Goal: Information Seeking & Learning: Learn about a topic

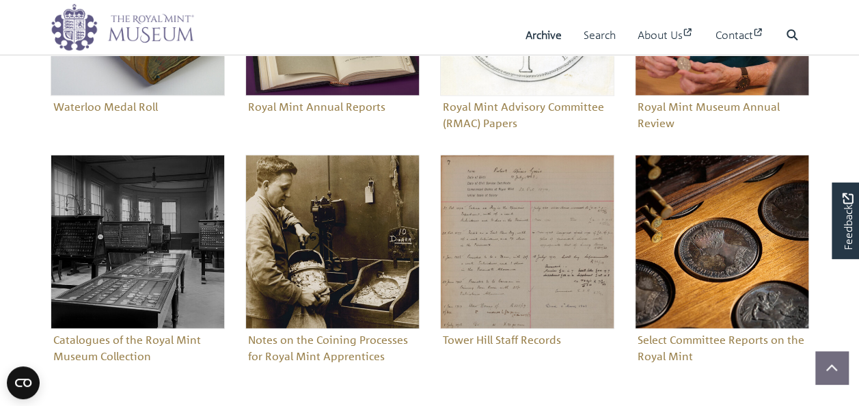
scroll to position [752, 0]
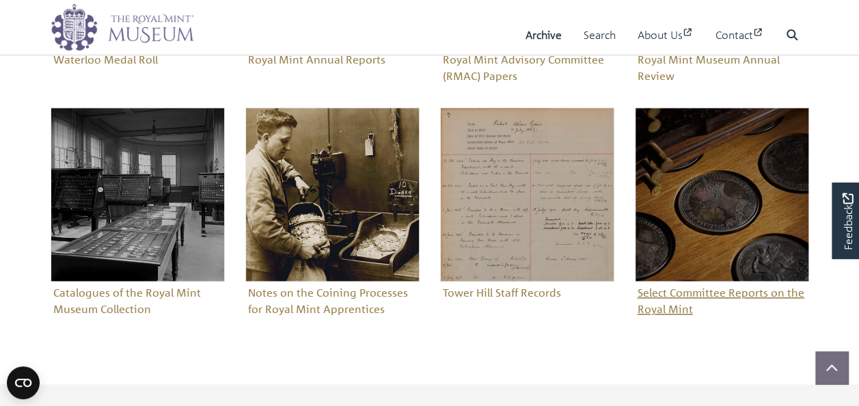
click at [673, 290] on figure "Select Committee Reports on the Royal Mint" at bounding box center [722, 213] width 174 height 213
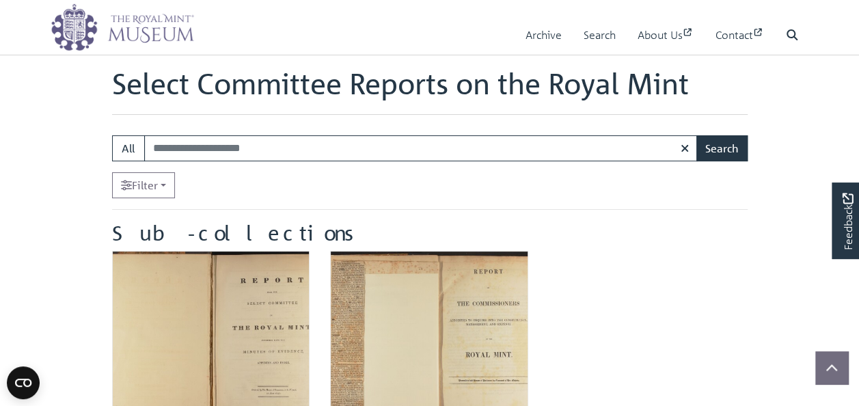
scroll to position [137, 0]
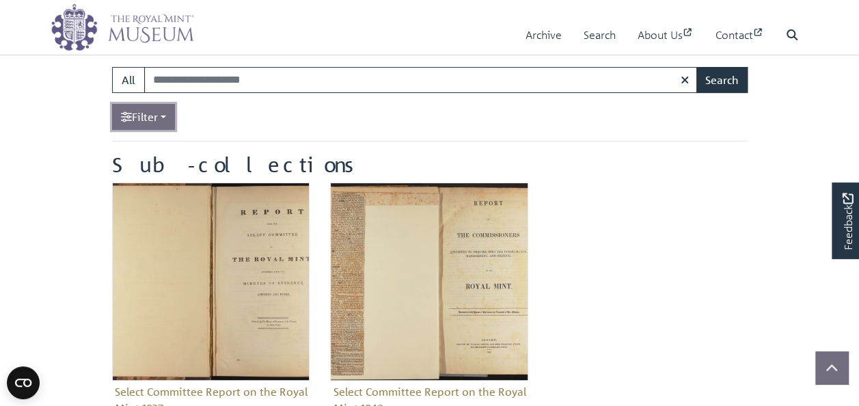
click at [152, 118] on link "Filter" at bounding box center [143, 117] width 63 height 26
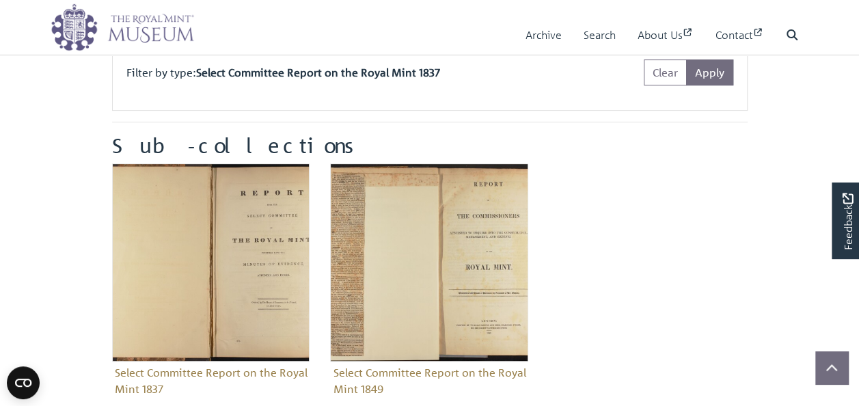
scroll to position [205, 0]
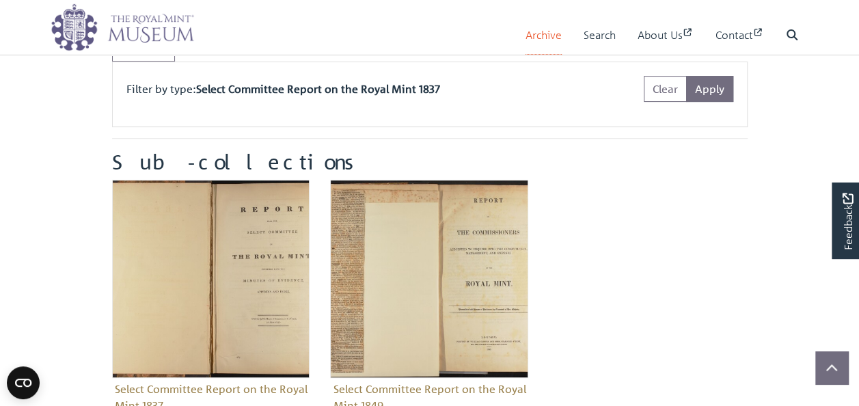
click at [541, 34] on link "Archive" at bounding box center [544, 35] width 36 height 39
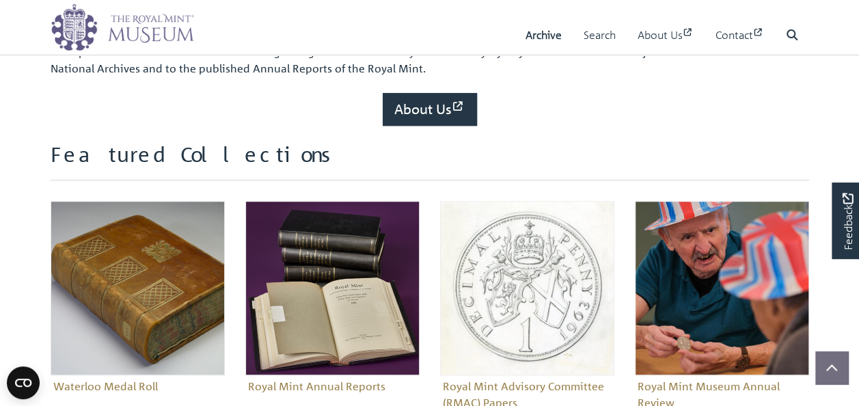
scroll to position [547, 0]
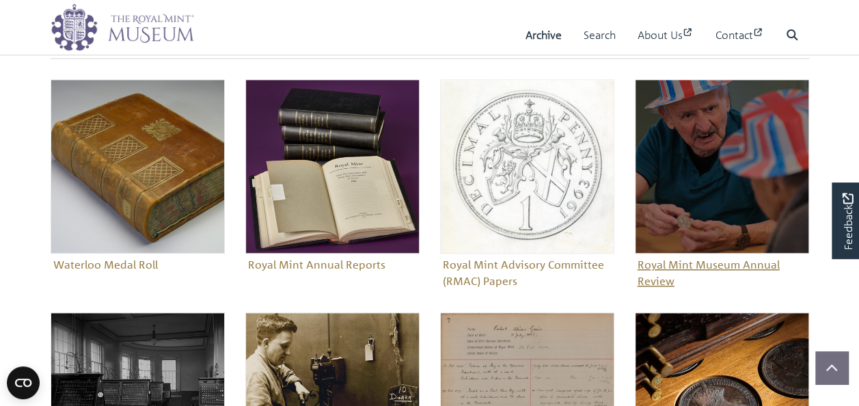
click at [671, 273] on figure "Royal Mint Museum Annual Review" at bounding box center [722, 185] width 174 height 213
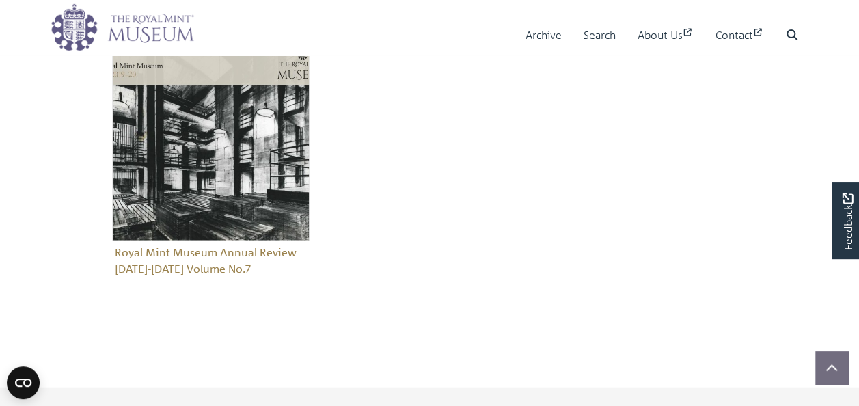
scroll to position [1298, 0]
